Goal: Information Seeking & Learning: Learn about a topic

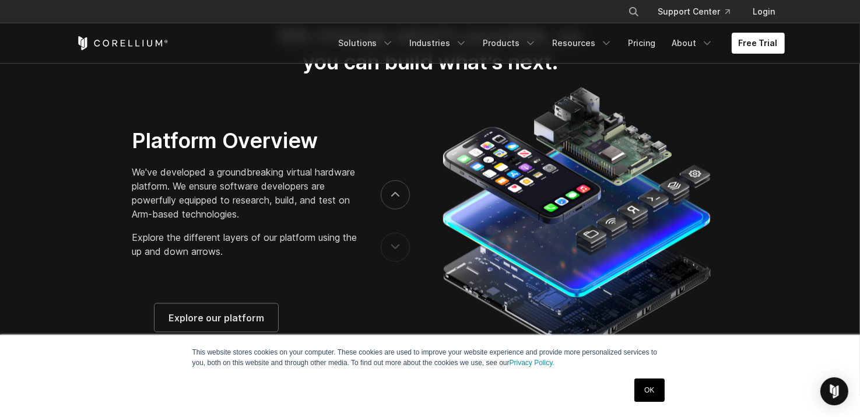
scroll to position [1866, 0]
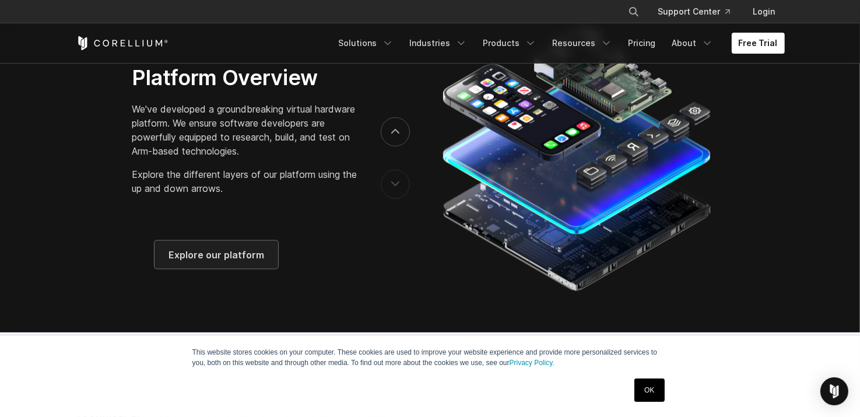
click at [233, 262] on span "Explore our platform" at bounding box center [217, 255] width 96 height 14
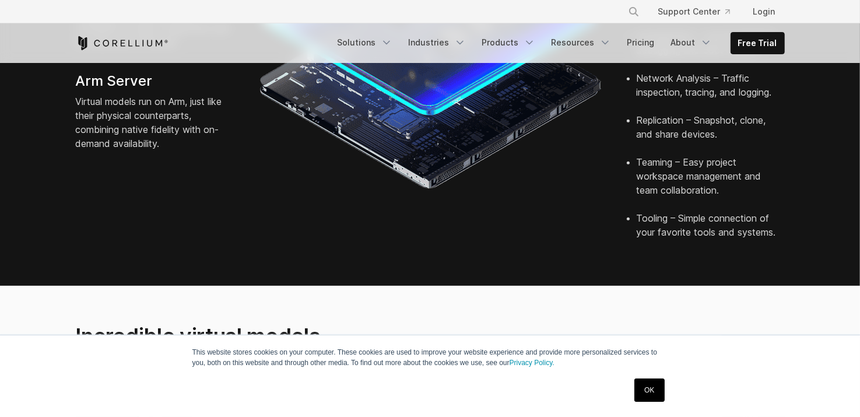
scroll to position [583, 0]
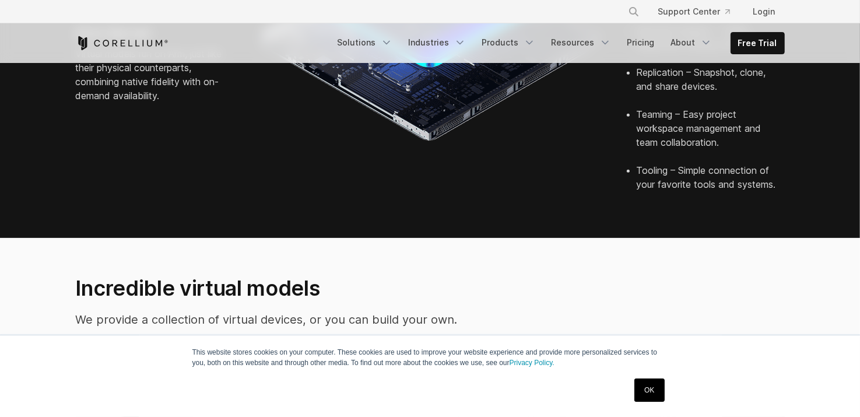
click at [637, 395] on link "OK" at bounding box center [650, 390] width 30 height 23
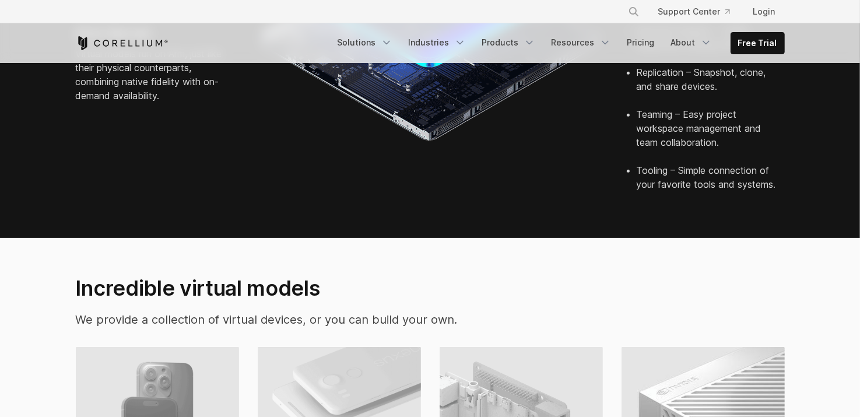
scroll to position [758, 0]
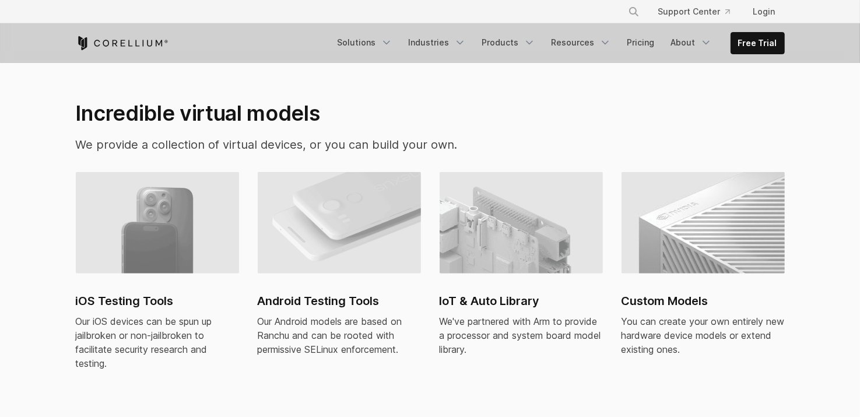
click at [126, 211] on img at bounding box center [157, 222] width 163 height 101
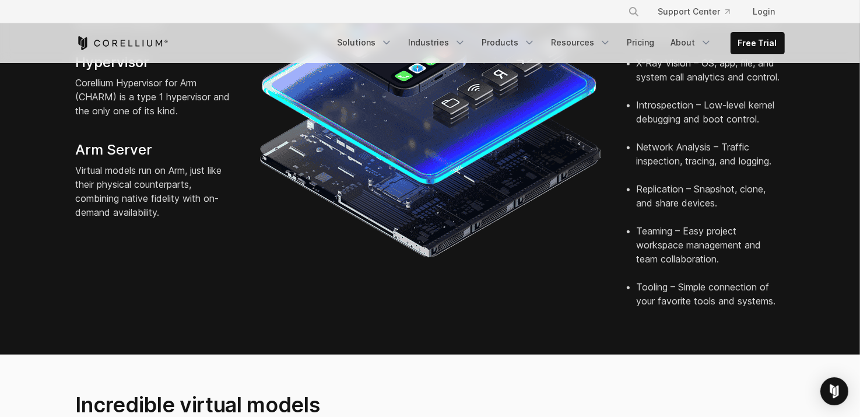
scroll to position [816, 0]
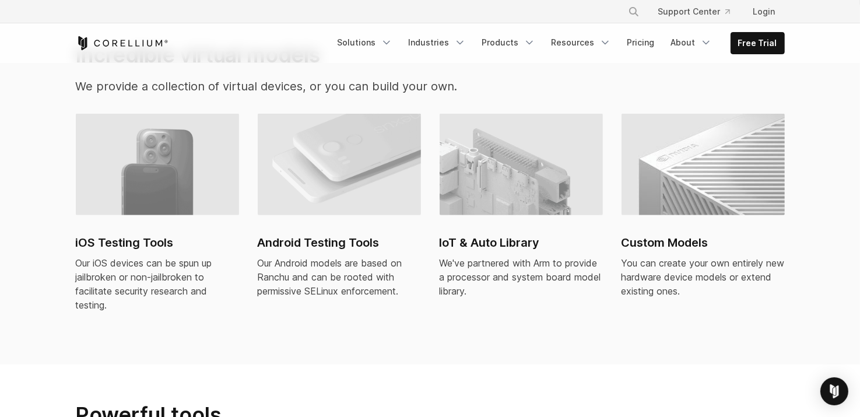
click at [135, 265] on div "Our iOS devices can be spun up jailbroken or non-jailbroken to facilitate secur…" at bounding box center [157, 284] width 163 height 56
